Goal: Task Accomplishment & Management: Use online tool/utility

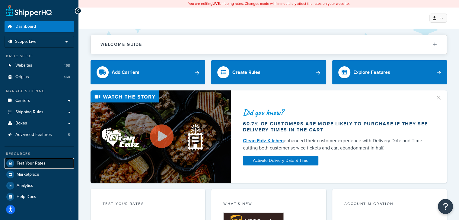
click at [52, 163] on link "Test Your Rates" at bounding box center [39, 163] width 69 height 11
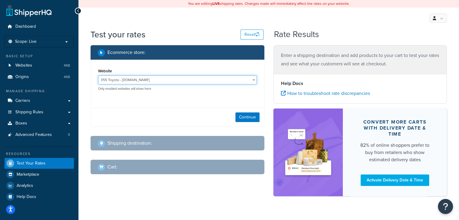
click at [173, 81] on select "355 Toyota - [DOMAIN_NAME] Acton Toyota of Littleton - [DOMAIN_NAME] [PERSON_NA…" at bounding box center [177, 79] width 159 height 9
select select "867b7b0343d97df18c55a71e9ae328aa"
click at [98, 76] on select "355 Toyota - [DOMAIN_NAME] Acton Toyota of Littleton - [DOMAIN_NAME] [PERSON_NA…" at bounding box center [177, 79] width 159 height 9
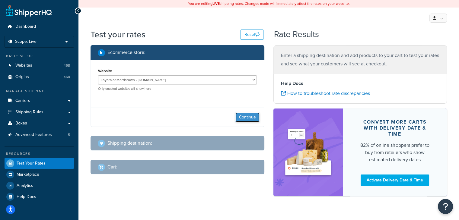
click at [246, 119] on button "Continue" at bounding box center [247, 118] width 24 height 10
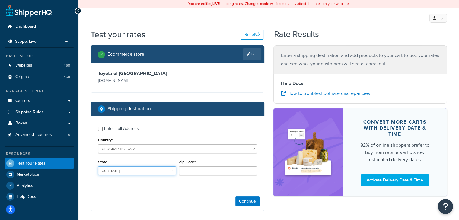
click at [137, 171] on select "[US_STATE] [US_STATE] [US_STATE] [US_STATE] [US_STATE] Armed Forces Americas Ar…" at bounding box center [137, 171] width 78 height 9
click at [98, 167] on select "[US_STATE] [US_STATE] [US_STATE] [US_STATE] [US_STATE] Armed Forces Americas Ar…" at bounding box center [137, 171] width 78 height 9
click at [157, 169] on select "[US_STATE] [US_STATE] [US_STATE] [US_STATE] [US_STATE] Armed Forces Americas Ar…" at bounding box center [137, 171] width 78 height 9
click at [98, 167] on select "[US_STATE] [US_STATE] [US_STATE] [US_STATE] [US_STATE] Armed Forces Americas Ar…" at bounding box center [137, 171] width 78 height 9
select select "AL"
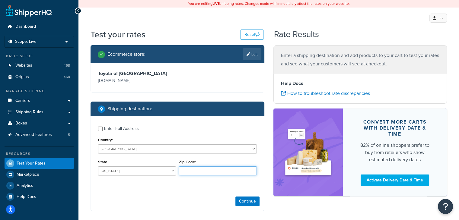
click at [205, 170] on input "Zip Code*" at bounding box center [218, 171] width 78 height 9
click at [192, 186] on div "Enter Full Address Country* [GEOGRAPHIC_DATA] [GEOGRAPHIC_DATA] [GEOGRAPHIC_DAT…" at bounding box center [177, 151] width 173 height 71
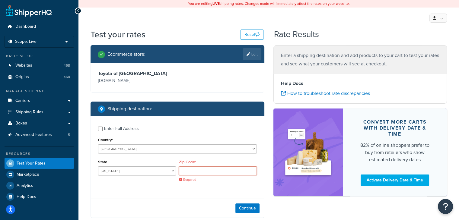
click at [196, 171] on input "Zip Code*" at bounding box center [218, 171] width 78 height 9
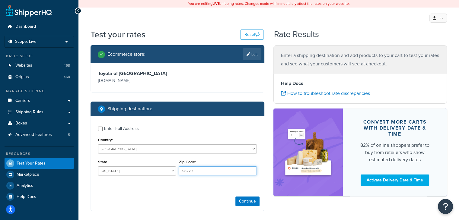
drag, startPoint x: 227, startPoint y: 170, endPoint x: 157, endPoint y: 160, distance: 70.8
click at [157, 160] on div "State [US_STATE] [US_STATE] [US_STATE] [US_STATE] [US_STATE] Armed Forces Ameri…" at bounding box center [178, 169] width 162 height 22
click at [207, 175] on input "98270" at bounding box center [218, 171] width 78 height 9
drag, startPoint x: 204, startPoint y: 170, endPoint x: 170, endPoint y: 171, distance: 34.1
click at [170, 171] on div "State [US_STATE] [US_STATE] [US_STATE] [US_STATE] [US_STATE] Armed Forces Ameri…" at bounding box center [178, 169] width 162 height 22
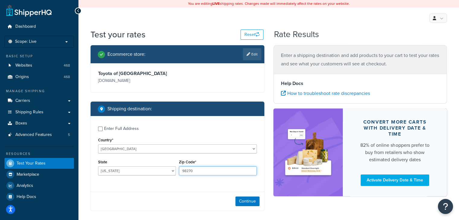
paste input "94122"
drag, startPoint x: 193, startPoint y: 170, endPoint x: 210, endPoint y: 169, distance: 16.9
click at [210, 169] on input "94122 98270" at bounding box center [218, 171] width 78 height 9
click at [213, 170] on input "94122 98270" at bounding box center [218, 171] width 78 height 9
drag, startPoint x: 213, startPoint y: 170, endPoint x: 164, endPoint y: 171, distance: 48.6
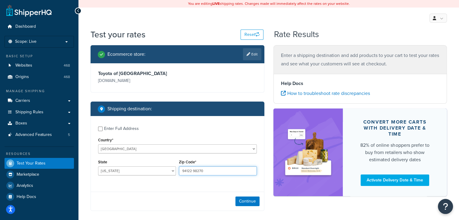
click at [164, 171] on div "State [US_STATE] [US_STATE] [US_STATE] [US_STATE] [US_STATE] Armed Forces Ameri…" at bounding box center [178, 169] width 162 height 22
drag, startPoint x: 210, startPoint y: 171, endPoint x: 164, endPoint y: 167, distance: 46.4
click at [164, 167] on div "State [US_STATE] [US_STATE] [US_STATE] [US_STATE] [US_STATE] Armed Forces Ameri…" at bounding box center [178, 169] width 162 height 22
type input "94122 98270"
click at [173, 171] on select "[US_STATE] [US_STATE] [US_STATE] [US_STATE] [US_STATE] Armed Forces Americas Ar…" at bounding box center [137, 171] width 78 height 9
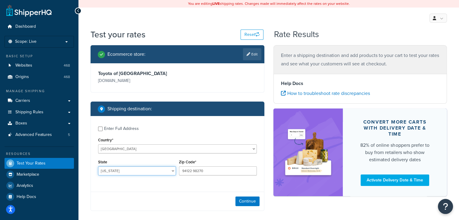
click at [98, 167] on select "[US_STATE] [US_STATE] [US_STATE] [US_STATE] [US_STATE] Armed Forces Americas Ar…" at bounding box center [137, 171] width 78 height 9
select select "AL"
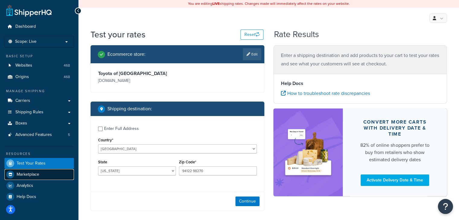
click at [43, 173] on link "Marketplace" at bounding box center [39, 174] width 69 height 11
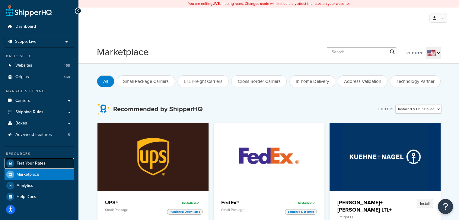
click at [41, 164] on span "Test Your Rates" at bounding box center [31, 163] width 29 height 5
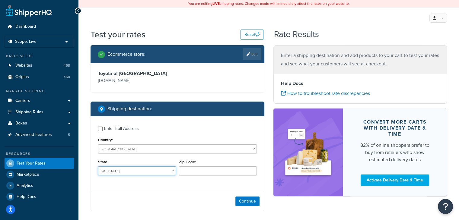
click at [157, 174] on select "[US_STATE] [US_STATE] [US_STATE] [US_STATE] [US_STATE] Armed Forces Americas Ar…" at bounding box center [137, 171] width 78 height 9
click at [209, 138] on div "Country* [GEOGRAPHIC_DATA] [GEOGRAPHIC_DATA] [GEOGRAPHIC_DATA] [GEOGRAPHIC_DATA…" at bounding box center [177, 145] width 159 height 18
click at [183, 167] on div "Zip Code*" at bounding box center [218, 167] width 78 height 18
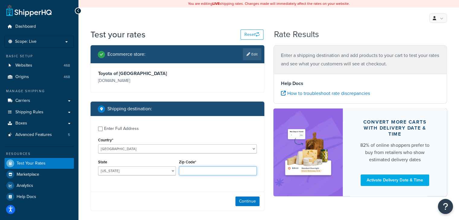
click at [183, 170] on input "Zip Code*" at bounding box center [218, 171] width 78 height 9
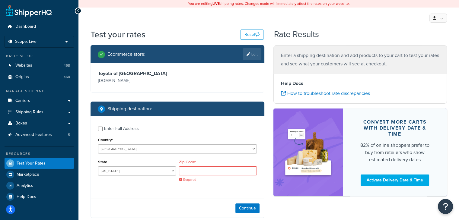
click at [198, 193] on div "Enter Full Address Country* [GEOGRAPHIC_DATA] [GEOGRAPHIC_DATA] [GEOGRAPHIC_DAT…" at bounding box center [178, 167] width 174 height 102
click at [199, 169] on input "Zip Code*" at bounding box center [218, 171] width 78 height 9
click at [210, 210] on div "Continue" at bounding box center [177, 208] width 173 height 19
click at [146, 173] on select "[US_STATE] [US_STATE] [US_STATE] [US_STATE] [US_STATE] Armed Forces Americas Ar…" at bounding box center [137, 171] width 78 height 9
click at [98, 167] on select "[US_STATE] [US_STATE] [US_STATE] [US_STATE] [US_STATE] Armed Forces Americas Ar…" at bounding box center [137, 171] width 78 height 9
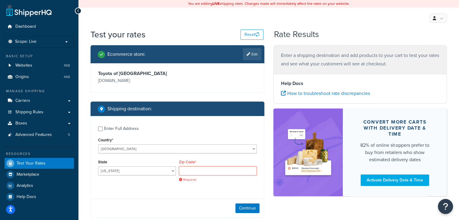
click at [203, 172] on input "Zip Code*" at bounding box center [218, 171] width 78 height 9
click at [177, 183] on div "Zip Code* Required" at bounding box center [217, 172] width 81 height 29
click at [157, 174] on select "[US_STATE] [US_STATE] [US_STATE] [US_STATE] [US_STATE] Armed Forces Americas Ar…" at bounding box center [137, 171] width 78 height 9
click at [98, 167] on select "[US_STATE] [US_STATE] [US_STATE] [US_STATE] [US_STATE] Armed Forces Americas Ar…" at bounding box center [137, 171] width 78 height 9
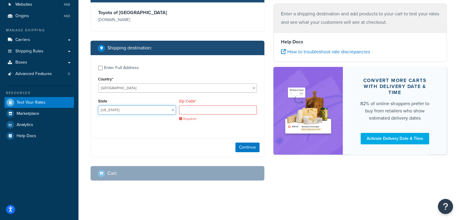
click at [163, 111] on select "[US_STATE] [US_STATE] [US_STATE] [US_STATE] [US_STATE] Armed Forces Americas Ar…" at bounding box center [137, 110] width 78 height 9
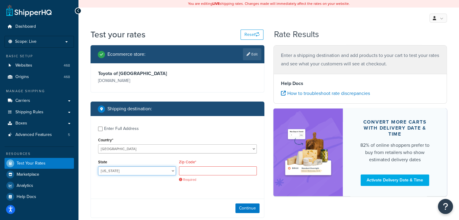
click at [132, 174] on select "[US_STATE] [US_STATE] [US_STATE] [US_STATE] [US_STATE] Armed Forces Americas Ar…" at bounding box center [137, 171] width 78 height 9
click at [98, 167] on select "[US_STATE] [US_STATE] [US_STATE] [US_STATE] [US_STATE] Armed Forces Americas Ar…" at bounding box center [137, 171] width 78 height 9
click at [117, 82] on p "[DOMAIN_NAME]" at bounding box center [137, 81] width 78 height 8
click at [157, 167] on select "[US_STATE] [US_STATE] [US_STATE] [US_STATE] [US_STATE] Armed Forces Americas Ar…" at bounding box center [137, 171] width 78 height 9
click at [98, 167] on select "[US_STATE] [US_STATE] [US_STATE] [US_STATE] [US_STATE] Armed Forces Americas Ar…" at bounding box center [137, 171] width 78 height 9
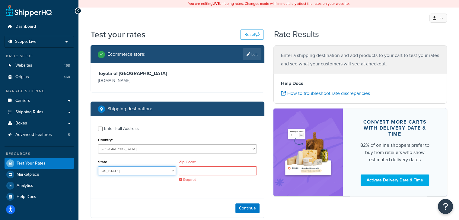
select select "AL"
click at [189, 173] on input "Zip Code*" at bounding box center [218, 171] width 78 height 9
click at [212, 191] on div "Enter Full Address Country* [GEOGRAPHIC_DATA] [GEOGRAPHIC_DATA] [GEOGRAPHIC_DAT…" at bounding box center [177, 155] width 173 height 78
click at [251, 210] on button "Continue" at bounding box center [247, 209] width 24 height 10
click at [210, 171] on input "Zip Code*" at bounding box center [218, 171] width 78 height 9
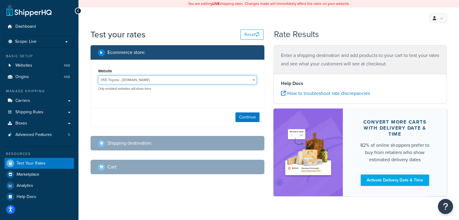
drag, startPoint x: 154, startPoint y: 76, endPoint x: 158, endPoint y: 82, distance: 6.8
click at [154, 76] on select "355 Toyota - [DOMAIN_NAME] Acton Toyota of Littleton - [DOMAIN_NAME] [PERSON_NA…" at bounding box center [177, 79] width 159 height 9
click at [158, 82] on select "355 Toyota - [DOMAIN_NAME] Acton Toyota of Littleton - [DOMAIN_NAME] [PERSON_NA…" at bounding box center [177, 79] width 159 height 9
select select "867b7b0343d97df18c55a71e9ae328aa"
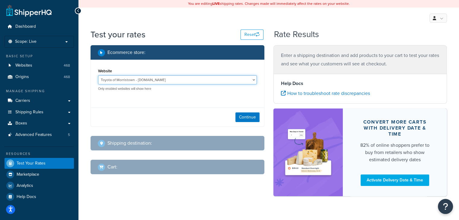
click at [98, 76] on select "355 Toyota - [DOMAIN_NAME] Acton Toyota of Littleton - [DOMAIN_NAME] [PERSON_NA…" at bounding box center [177, 79] width 159 height 9
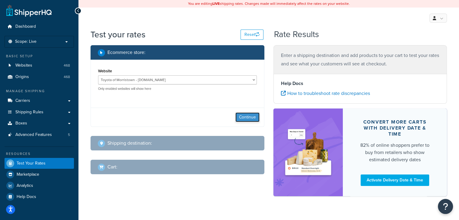
click at [239, 120] on button "Continue" at bounding box center [247, 118] width 24 height 10
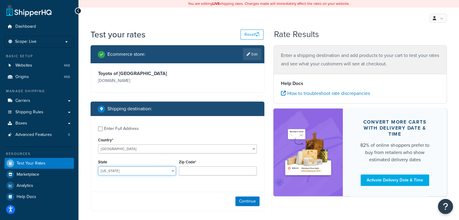
click at [163, 168] on select "[US_STATE] [US_STATE] [US_STATE] [US_STATE] [US_STATE] Armed Forces Americas Ar…" at bounding box center [137, 171] width 78 height 9
select select "CA"
click at [98, 167] on select "[US_STATE] [US_STATE] [US_STATE] [US_STATE] [US_STATE] Armed Forces Americas Ar…" at bounding box center [137, 171] width 78 height 9
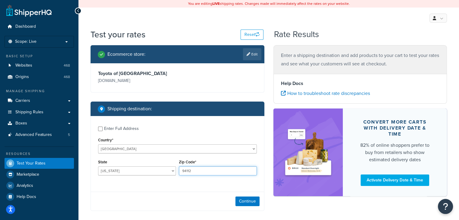
type input "94112"
click at [204, 172] on input "94112" at bounding box center [218, 171] width 78 height 9
type input "94122"
click at [249, 205] on button "Continue" at bounding box center [247, 202] width 24 height 10
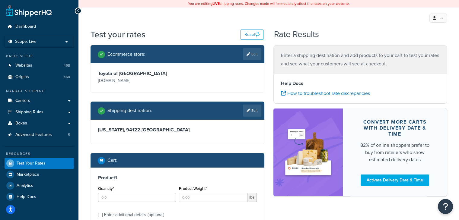
scroll to position [60, 0]
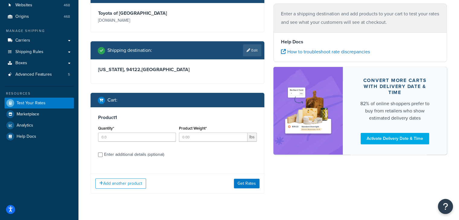
click at [131, 155] on div "Enter additional details (optional)" at bounding box center [134, 155] width 60 height 8
click at [103, 155] on input "Enter additional details (optional)" at bounding box center [100, 155] width 5 height 5
checkbox input "true"
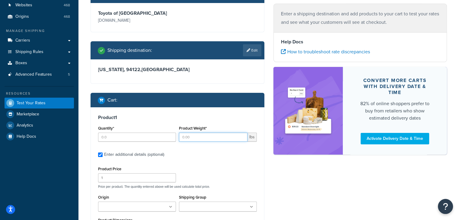
click at [213, 133] on input "Product Weight*" at bounding box center [213, 137] width 68 height 9
paste input ".0582"
type input "1.0582"
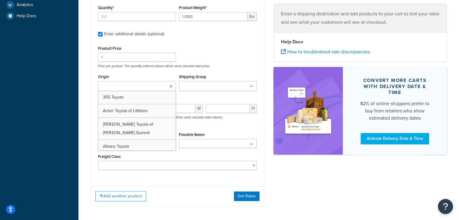
click at [141, 173] on div "Product 1 Quantity* Product Weight* 1.0582 lbs Enter additional details (option…" at bounding box center [177, 84] width 173 height 195
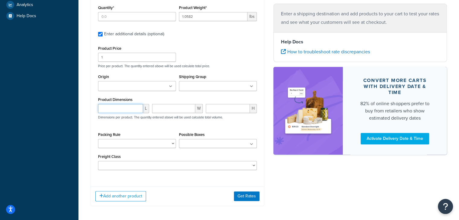
click at [120, 108] on input "number" at bounding box center [120, 108] width 45 height 9
paste input "23.228400"
type input "23.228400"
paste input "12.204700"
type input "12.204700"
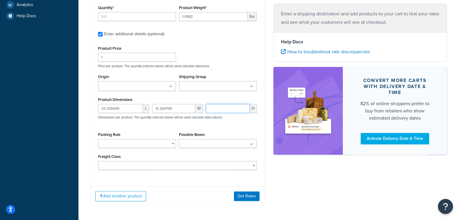
paste input "3.149600"
type input "3.149600"
click at [243, 197] on button "Get Rates" at bounding box center [247, 197] width 26 height 10
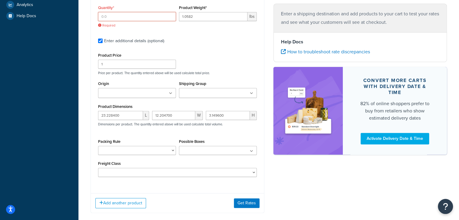
click at [119, 19] on input "Quantity*" at bounding box center [137, 16] width 78 height 9
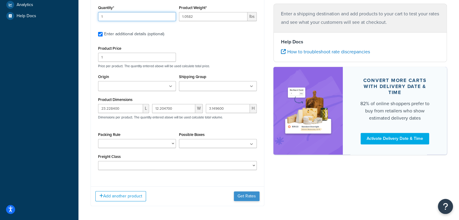
type input "1"
click at [240, 197] on button "Get Rates" at bounding box center [247, 197] width 26 height 10
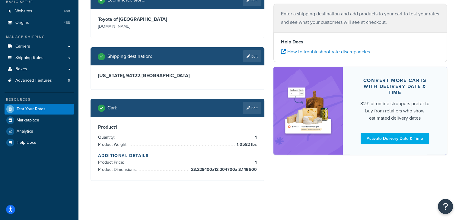
scroll to position [54, 0]
click at [348, 197] on div "Test your rates Reset Rate Results Ecommerce store : Edit Toyota of Morristown …" at bounding box center [268, 89] width 381 height 231
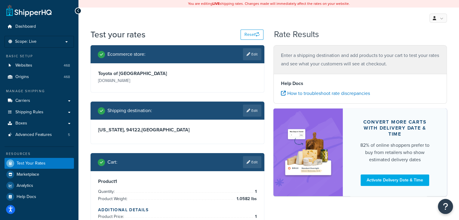
click at [247, 102] on div "Shipping destination : Edit" at bounding box center [178, 111] width 174 height 18
click at [252, 109] on link "Edit" at bounding box center [252, 111] width 18 height 12
select select "CA"
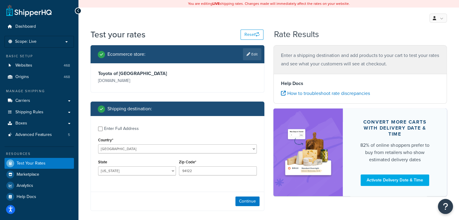
click at [125, 128] on div "Enter Full Address" at bounding box center [121, 129] width 35 height 8
click at [103, 128] on input "Enter Full Address" at bounding box center [100, 129] width 5 height 5
checkbox input "true"
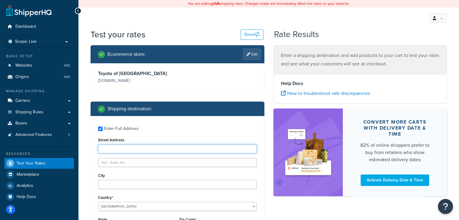
click at [140, 149] on input "Street Address" at bounding box center [177, 149] width 159 height 9
paste input "1766 22nd Ave"
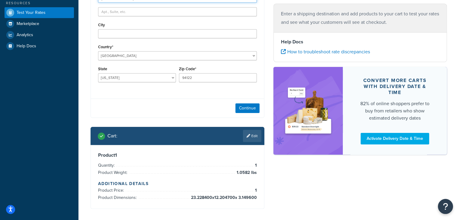
scroll to position [179, 0]
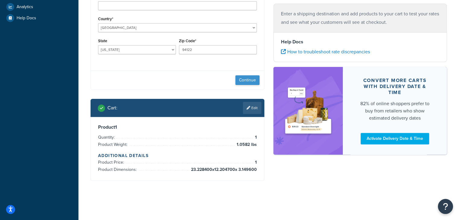
type input "1766 22nd Ave"
click at [245, 81] on button "Continue" at bounding box center [247, 80] width 24 height 10
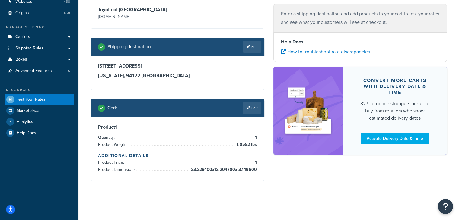
scroll to position [0, 0]
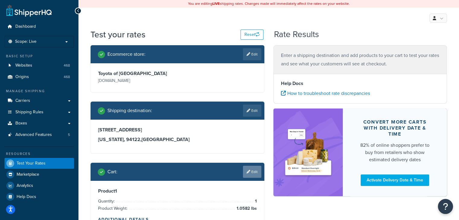
click at [255, 174] on link "Edit" at bounding box center [252, 172] width 18 height 12
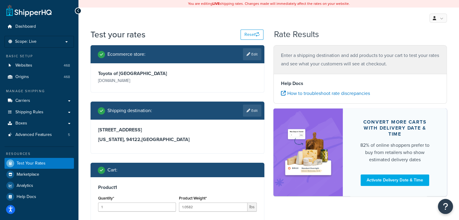
scroll to position [67, 0]
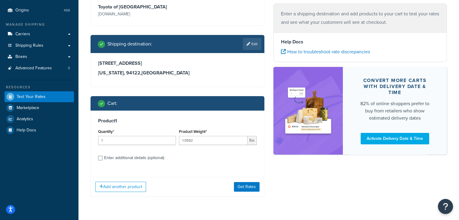
click at [120, 162] on div "Product 1 Quantity* 1 Product Weight* 1.0582 lbs Enter additional details (opti…" at bounding box center [177, 142] width 173 height 62
click at [120, 160] on div "Enter additional details (optional)" at bounding box center [134, 158] width 60 height 8
click at [103, 160] on input "Enter additional details (optional)" at bounding box center [100, 158] width 5 height 5
checkbox input "true"
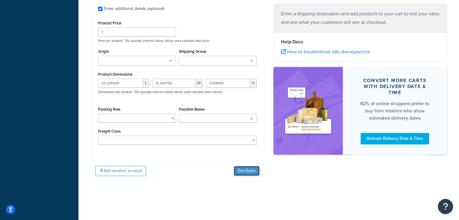
click at [244, 171] on button "Get Rates" at bounding box center [247, 171] width 26 height 10
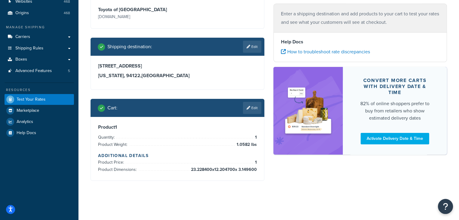
scroll to position [0, 0]
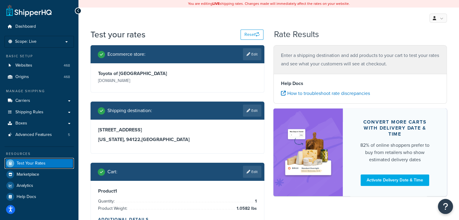
click at [34, 164] on span "Test Your Rates" at bounding box center [31, 163] width 29 height 5
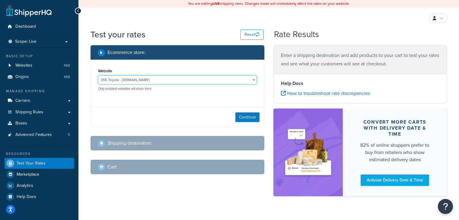
click at [177, 76] on select "355 Toyota - [DOMAIN_NAME] Acton Toyota of Littleton - [DOMAIN_NAME] [PERSON_NA…" at bounding box center [177, 79] width 159 height 9
select select "867b7b0343d97df18c55a71e9ae328aa"
click at [98, 76] on select "355 Toyota - [DOMAIN_NAME] Acton Toyota of Littleton - [DOMAIN_NAME] [PERSON_NA…" at bounding box center [177, 79] width 159 height 9
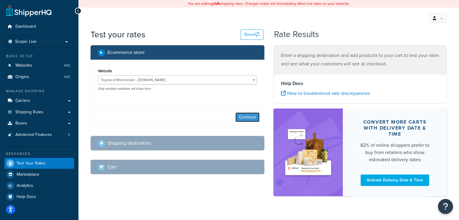
click button "Continue" at bounding box center [247, 118] width 24 height 10
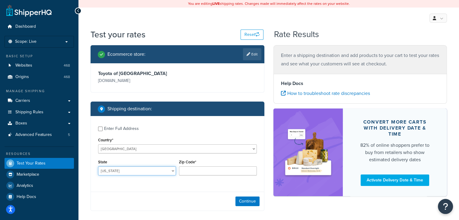
click at [150, 172] on select "[US_STATE] [US_STATE] [US_STATE] [US_STATE] [US_STATE] Armed Forces Americas Ar…" at bounding box center [137, 171] width 78 height 9
select select "CA"
click at [98, 167] on select "[US_STATE] [US_STATE] [US_STATE] [US_STATE] [US_STATE] Armed Forces Americas Ar…" at bounding box center [137, 171] width 78 height 9
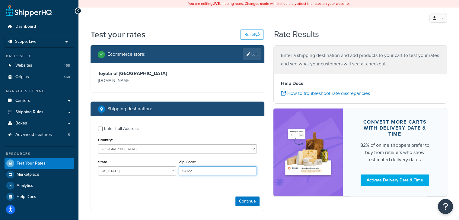
type input "94122"
click button "Continue" at bounding box center [247, 202] width 24 height 10
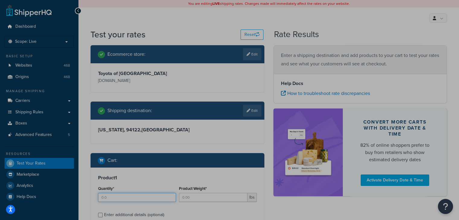
click at [127, 201] on input "Quantity*" at bounding box center [137, 197] width 78 height 9
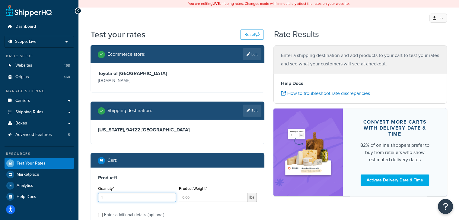
type input "1"
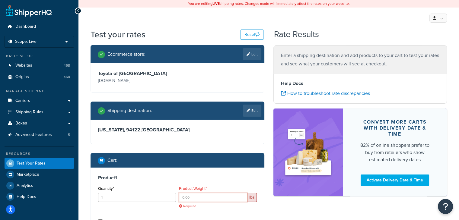
paste input "1.0582"
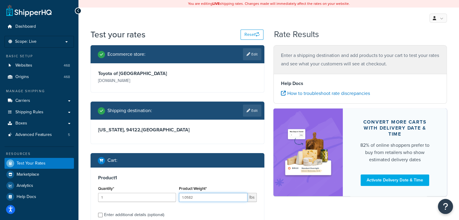
type input "1.0582"
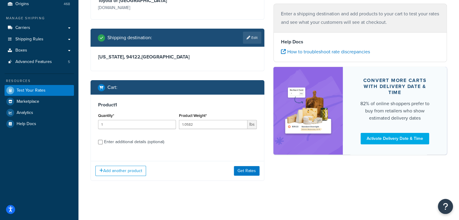
click at [125, 145] on div "Enter additional details (optional)" at bounding box center [134, 142] width 60 height 8
click at [103, 145] on input "Enter additional details (optional)" at bounding box center [100, 142] width 5 height 5
checkbox input "true"
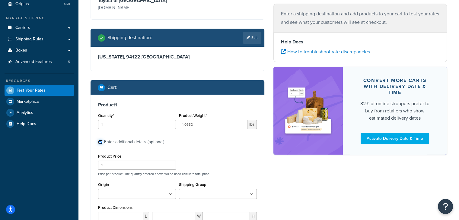
scroll to position [127, 0]
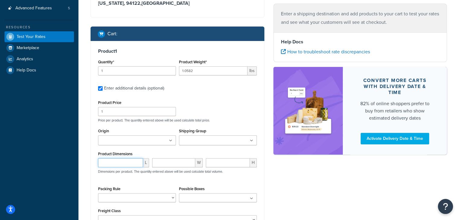
click at [130, 163] on input "number" at bounding box center [120, 162] width 45 height 9
paste input "3.149600"
type input "3.149600"
paste input "12.204700"
type input "12.204700"
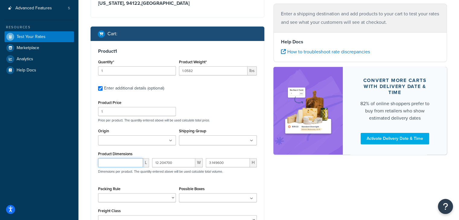
paste input "23.228400"
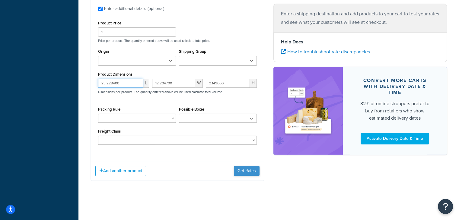
type input "23.228400"
click at [247, 169] on button "Get Rates" at bounding box center [247, 171] width 26 height 10
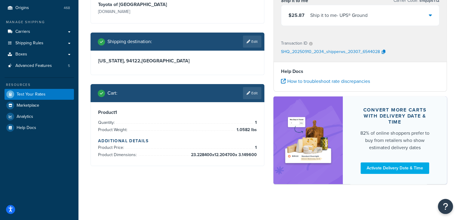
scroll to position [39, 0]
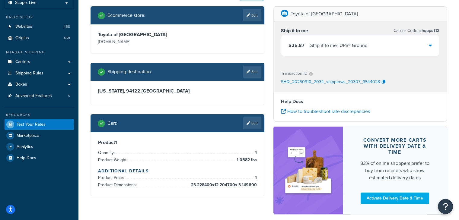
click at [351, 42] on div "Ship it to me - UPS® Ground" at bounding box center [338, 45] width 57 height 8
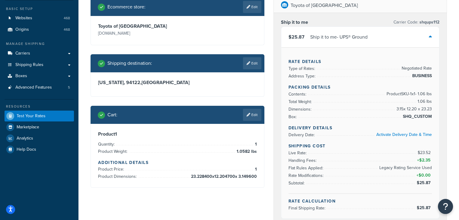
scroll to position [54, 0]
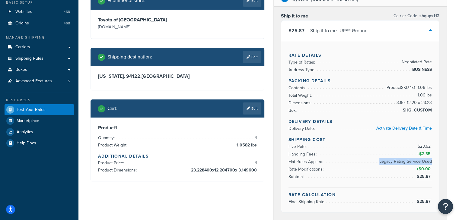
click at [431, 162] on div "Rate Details Type of Rates: Negotiated Rate Address Type: BUSINESS Packing Deta…" at bounding box center [360, 126] width 158 height 171
copy li "Legacy Rating Service Used"
click at [447, 148] on div "Toyota of Morristown Ship it to me Carrier Code: shqups112 $25.87 Ship it to me…" at bounding box center [360, 185] width 183 height 386
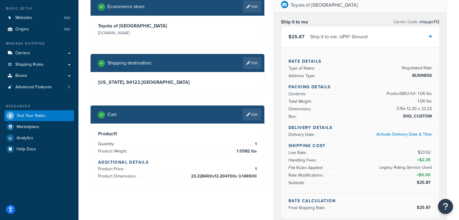
scroll to position [47, 0]
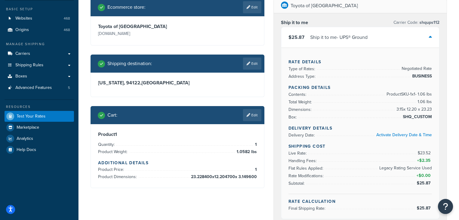
click at [82, 44] on div "Test your rates Reset Rate Results 09/10/2025, 4:34 PM Ecommerce store : Edit T…" at bounding box center [268, 190] width 381 height 417
